Goal: Transaction & Acquisition: Obtain resource

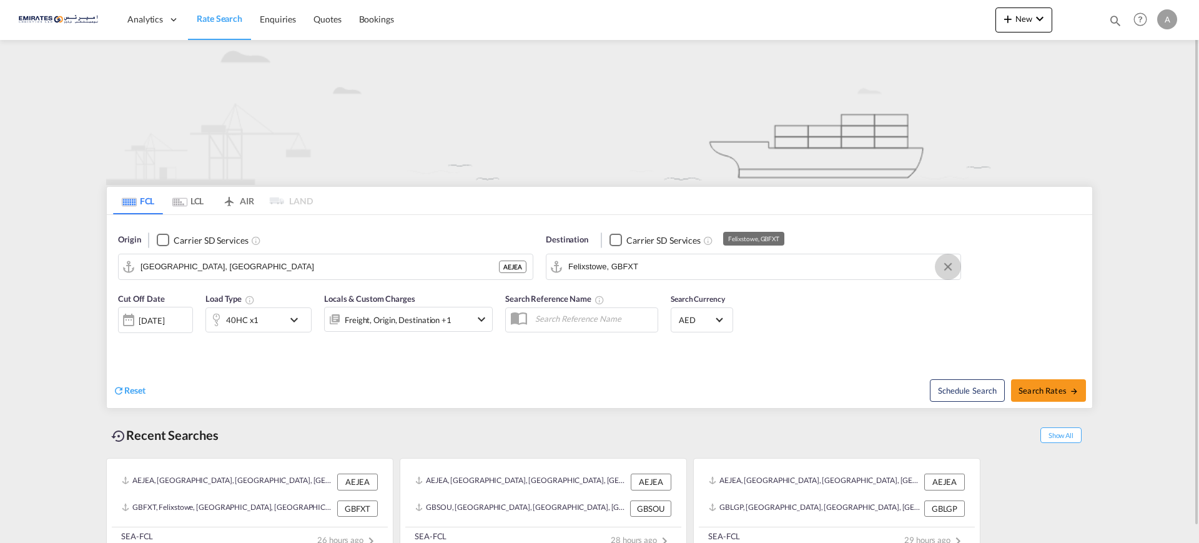
click at [944, 265] on button "Clear Input" at bounding box center [948, 266] width 19 height 19
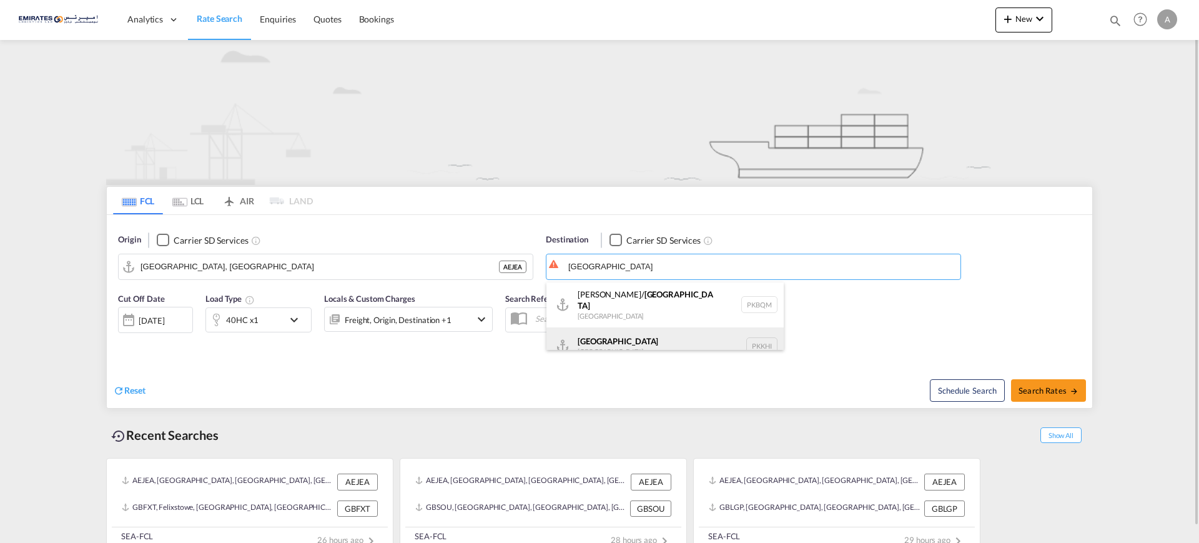
click at [600, 336] on div "Karachi Pakistan PKKHI" at bounding box center [664, 345] width 237 height 37
type input "Karachi, PKKHI"
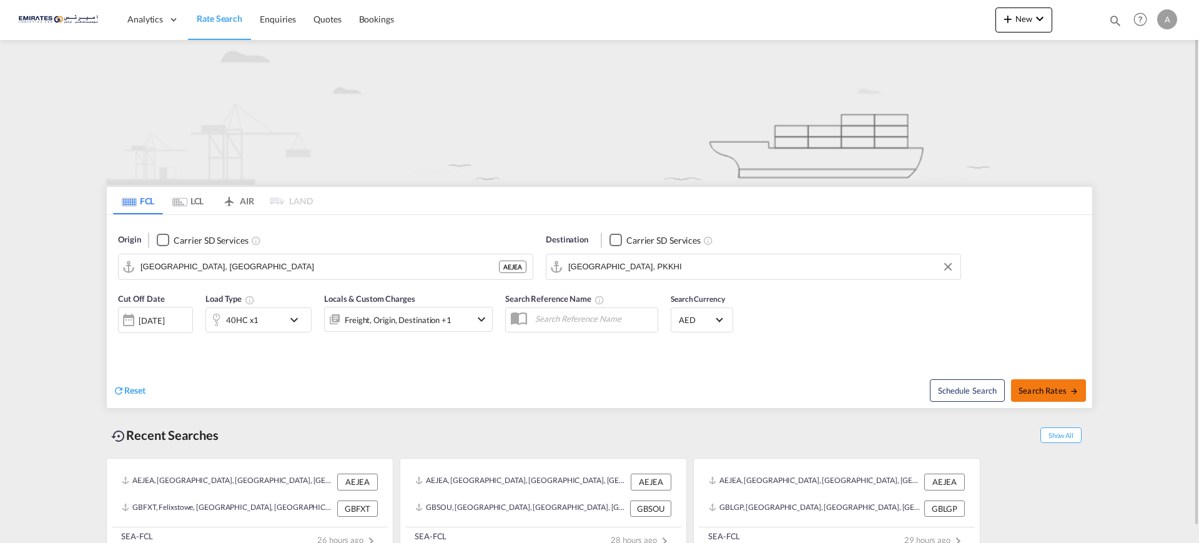
click at [1050, 388] on span "Search Rates" at bounding box center [1049, 390] width 60 height 10
type input "AEJEA to PKKHI / 12 Aug 2025"
